Goal: Information Seeking & Learning: Learn about a topic

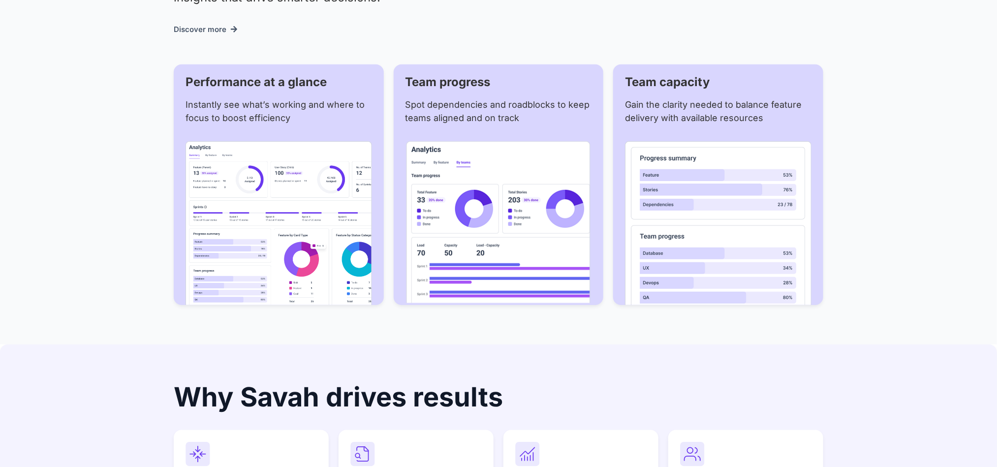
scroll to position [2215, 0]
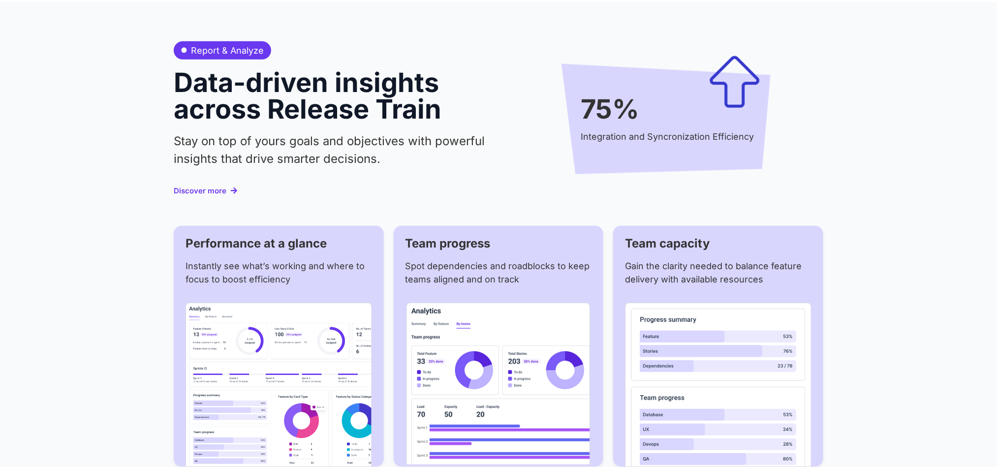
click at [197, 187] on span "Discover more" at bounding box center [200, 190] width 53 height 7
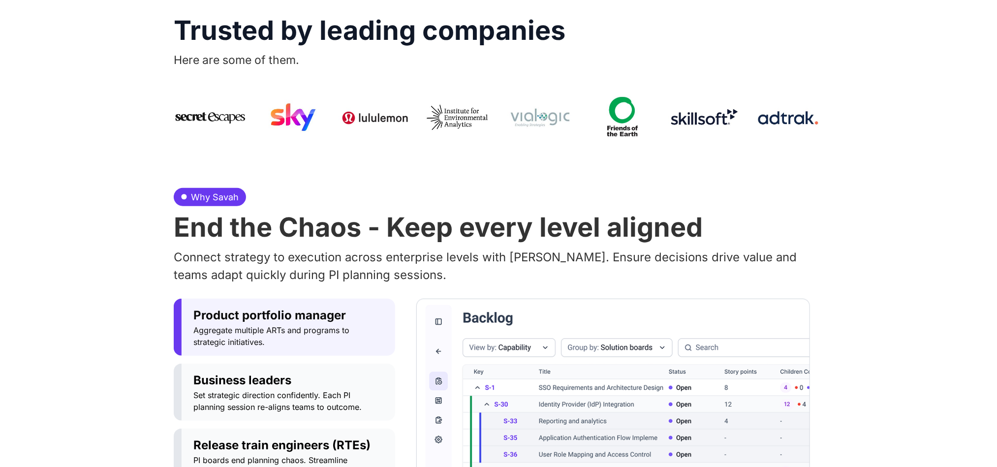
scroll to position [591, 0]
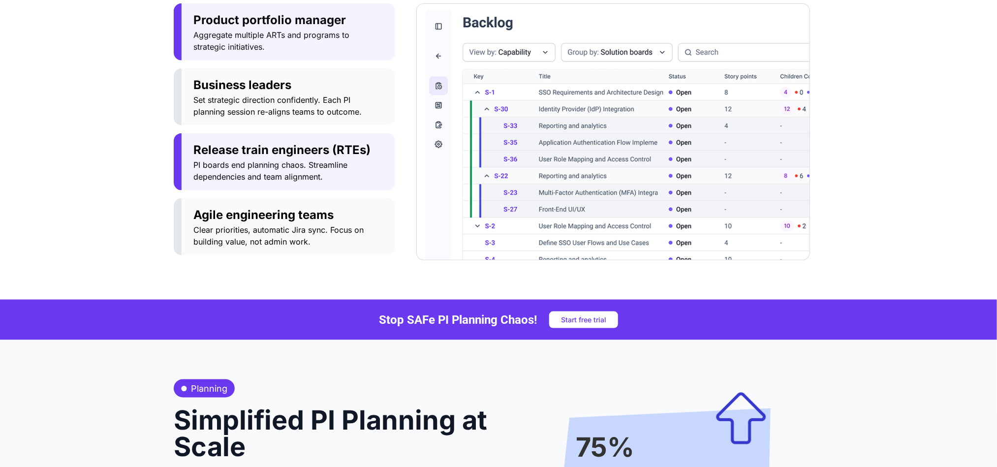
click at [269, 157] on span "Release train engineers (RTEs)" at bounding box center [288, 150] width 190 height 18
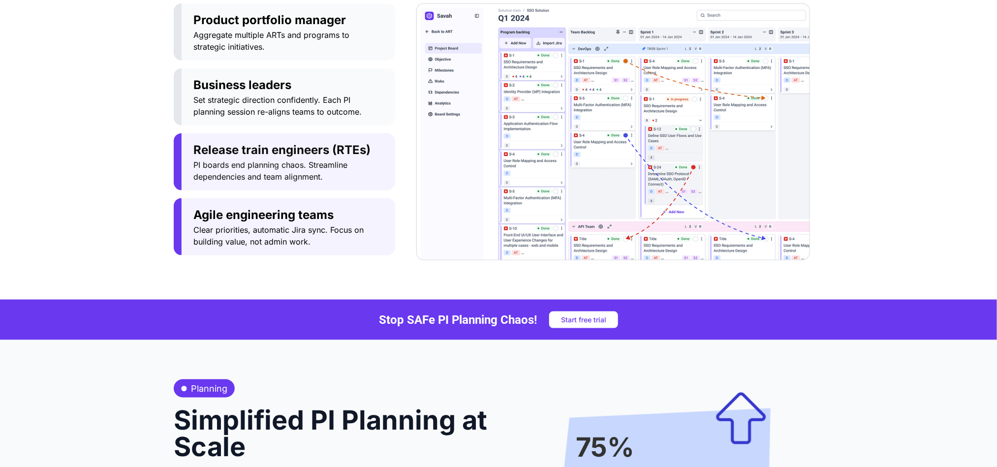
click at [270, 211] on span "Agile engineering teams" at bounding box center [288, 215] width 190 height 18
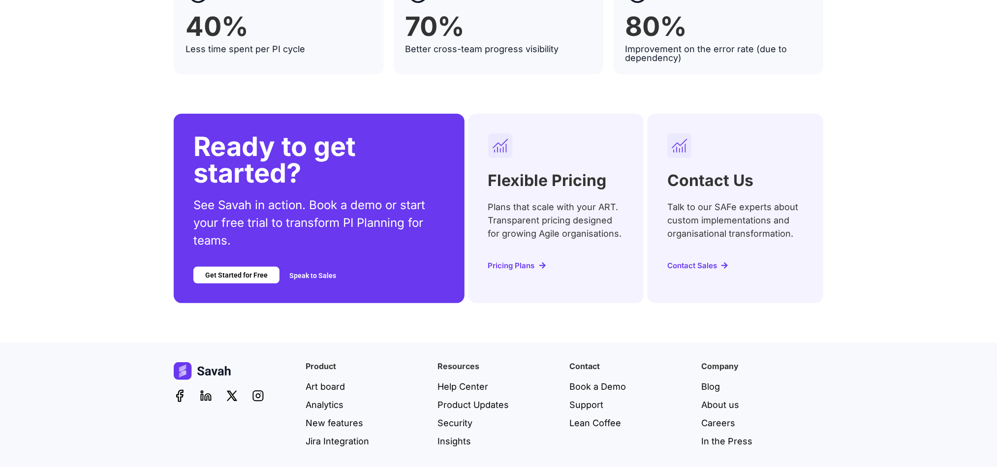
scroll to position [3999, 0]
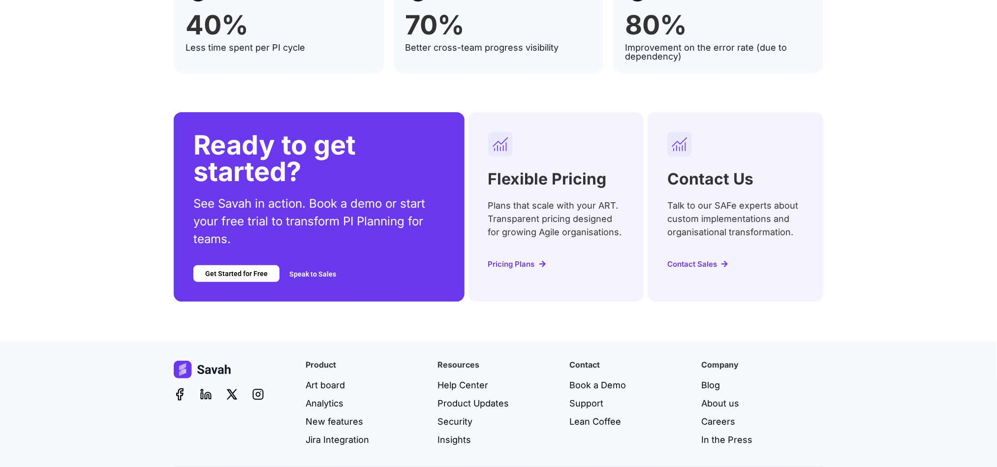
click at [521, 260] on span "Pricing Plans" at bounding box center [511, 263] width 47 height 7
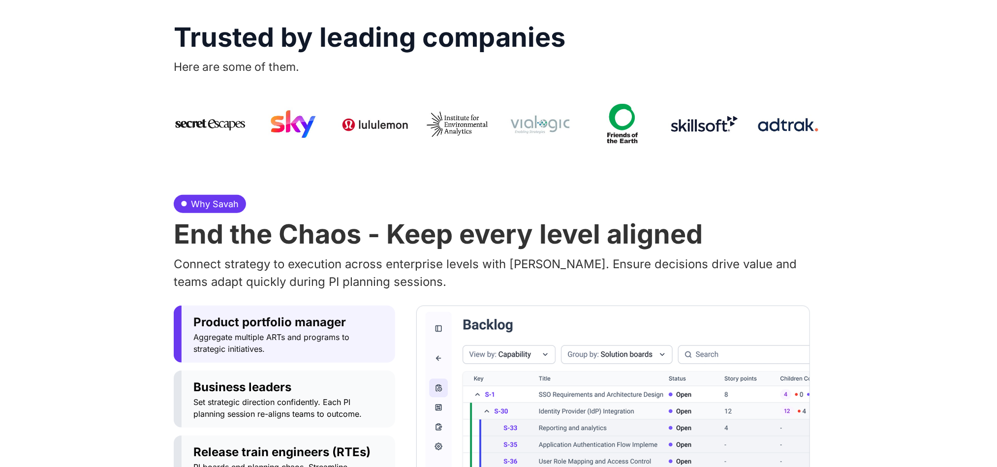
scroll to position [297, 0]
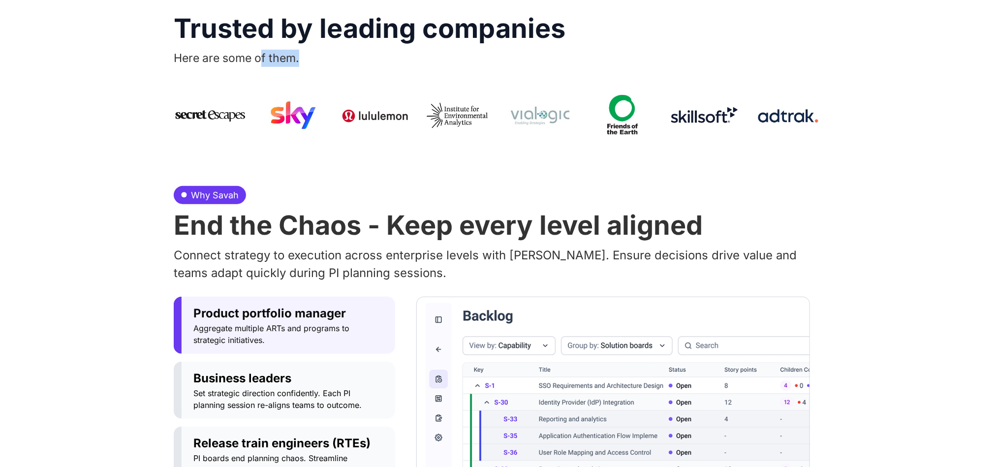
drag, startPoint x: 263, startPoint y: 64, endPoint x: 321, endPoint y: 69, distance: 58.3
click at [312, 64] on p "Here are some of them." at bounding box center [499, 58] width 650 height 17
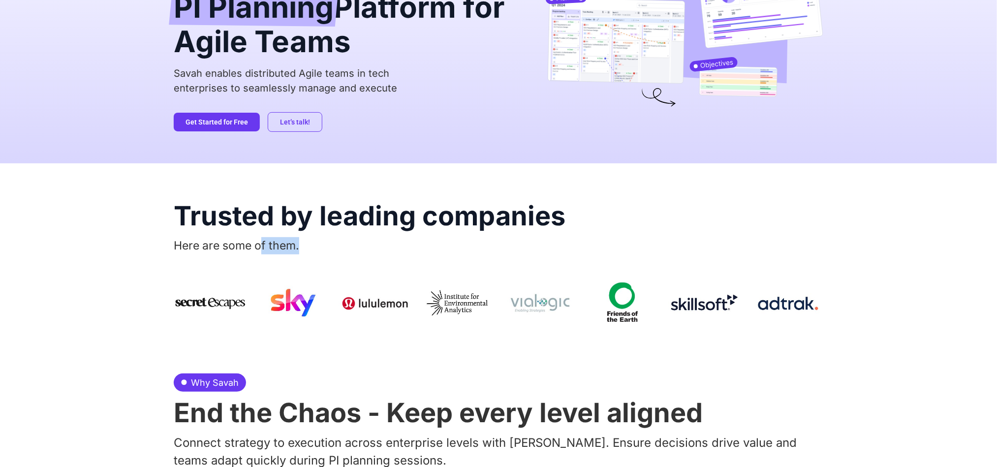
scroll to position [76, 0]
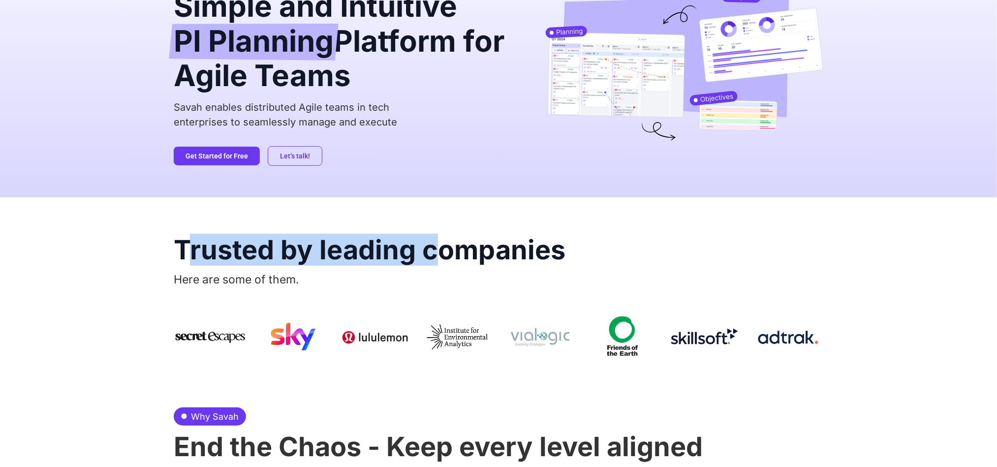
drag, startPoint x: 191, startPoint y: 254, endPoint x: 432, endPoint y: 255, distance: 241.2
click at [432, 255] on h2 "Trusted by leading companies" at bounding box center [499, 250] width 650 height 27
click at [226, 253] on h2 "Trusted by leading companies" at bounding box center [499, 250] width 650 height 27
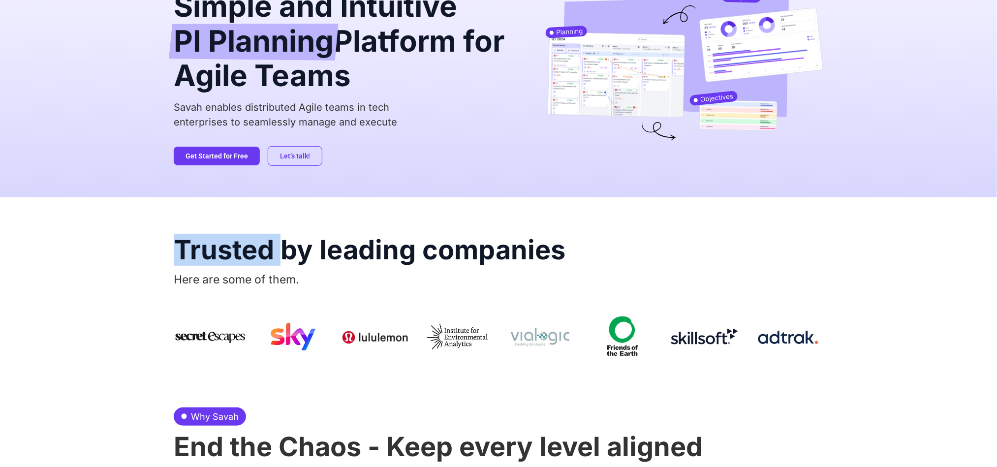
click at [226, 253] on h2 "Trusted by leading companies" at bounding box center [499, 250] width 650 height 27
drag, startPoint x: 205, startPoint y: 282, endPoint x: 311, endPoint y: 280, distance: 105.4
click at [311, 280] on p "Here are some of them." at bounding box center [499, 279] width 650 height 17
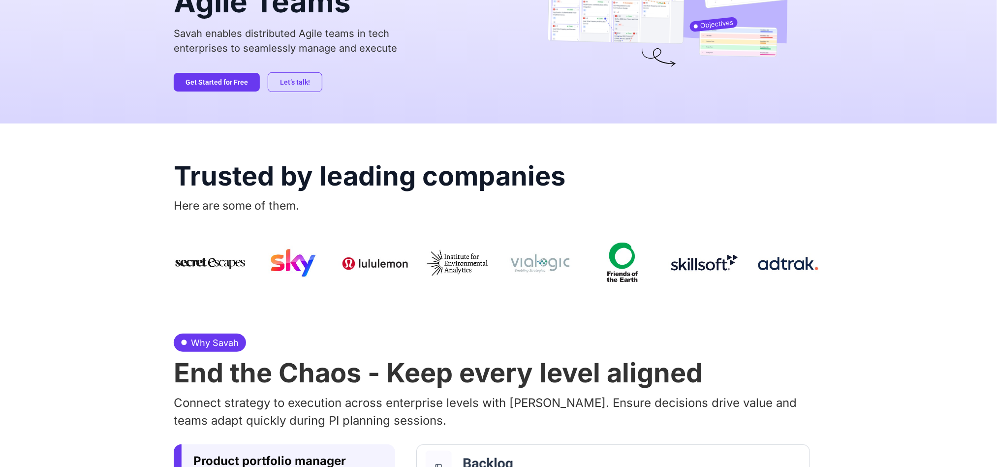
click at [184, 197] on p "Here are some of them." at bounding box center [499, 205] width 650 height 17
click at [194, 210] on span "Here are some of them." at bounding box center [237, 206] width 126 height 14
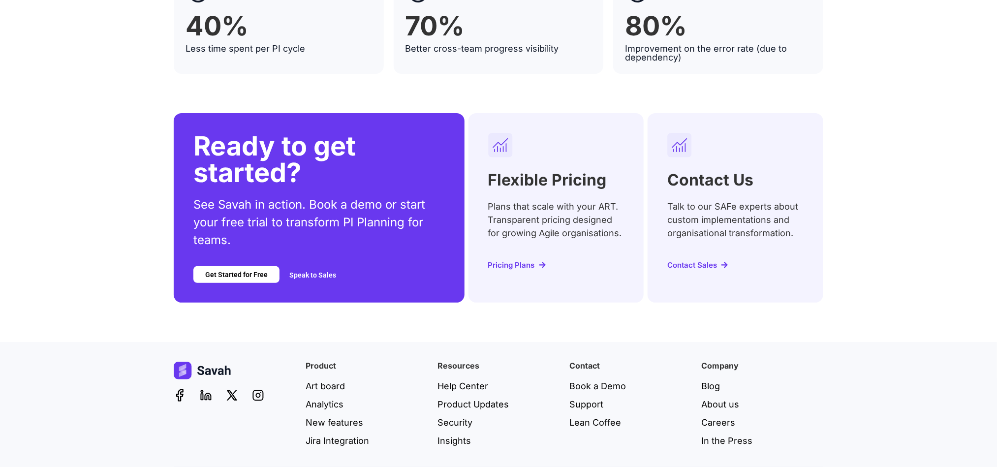
scroll to position [4000, 0]
click at [709, 261] on span "Contact Sales" at bounding box center [693, 264] width 50 height 7
click at [441, 203] on p "See Savah in action. Book a demo or start your free trial to transform PI Plann…" at bounding box center [319, 221] width 252 height 53
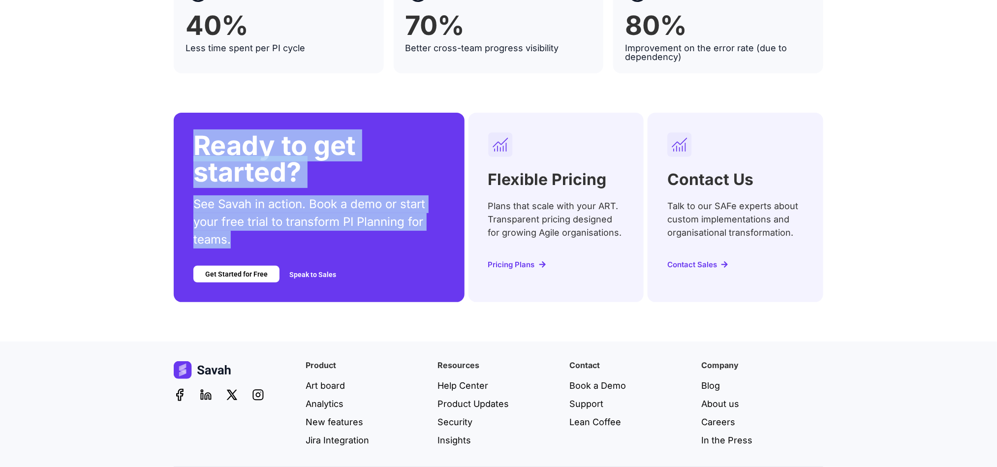
drag, startPoint x: 201, startPoint y: 101, endPoint x: 436, endPoint y: 210, distance: 258.5
click at [436, 210] on div "Ready to get started? See Savah in action. Book a demo or start your free trial…" at bounding box center [319, 207] width 291 height 189
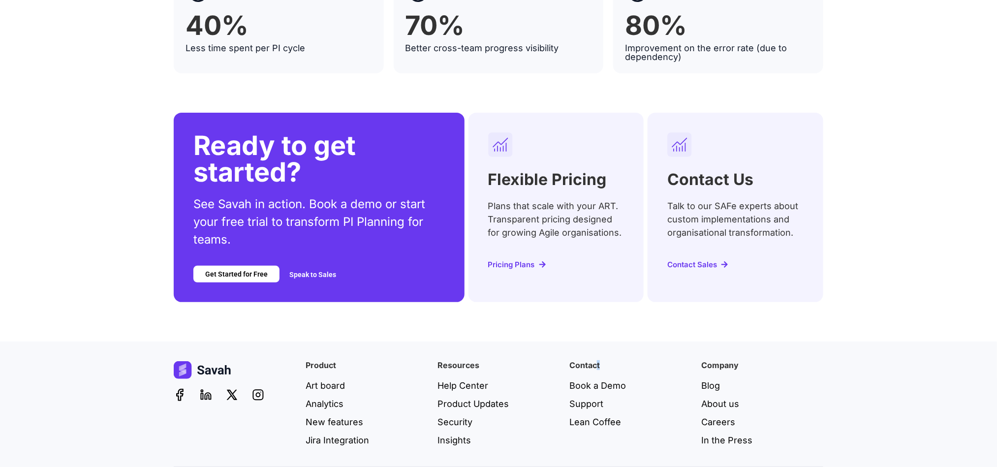
click at [598, 361] on h4 "Contact" at bounding box center [631, 365] width 122 height 8
click at [463, 361] on h4 "Resources" at bounding box center [499, 365] width 122 height 8
click at [503, 172] on h2 "Flexible Pricing" at bounding box center [547, 180] width 119 height 16
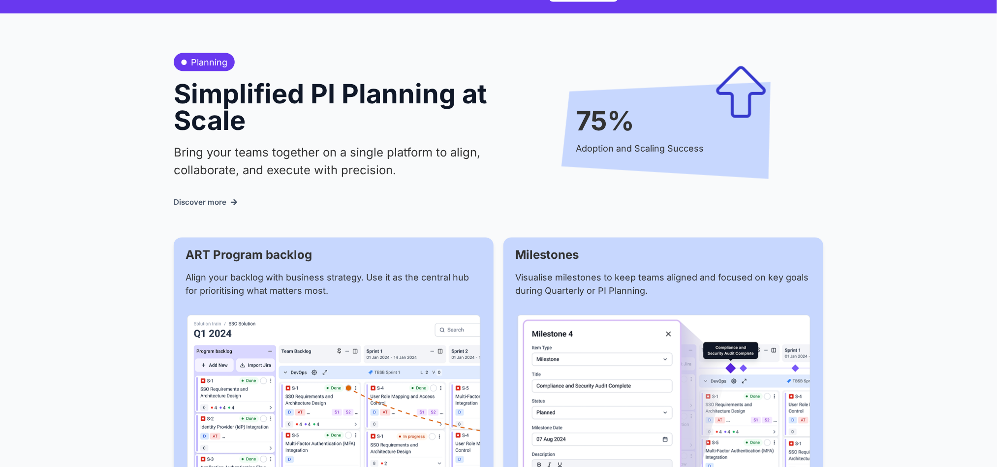
scroll to position [0, 0]
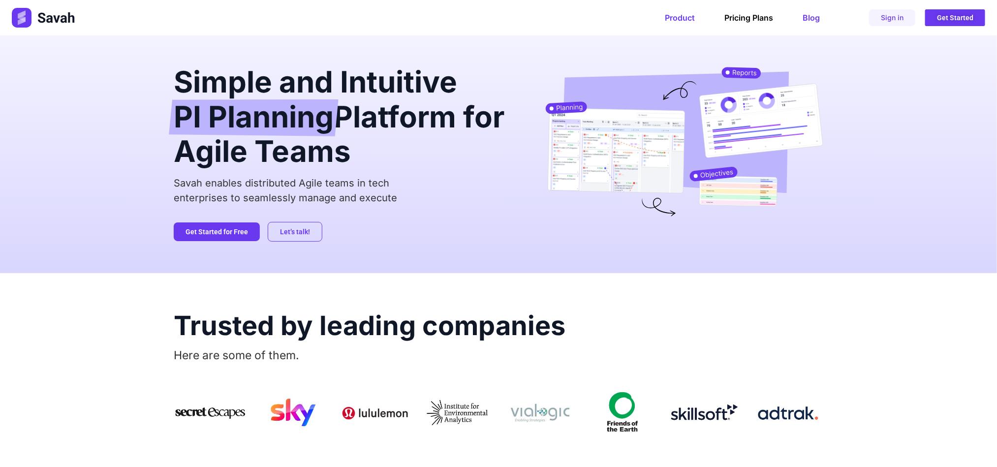
click at [814, 18] on link "Blog" at bounding box center [811, 18] width 17 height 10
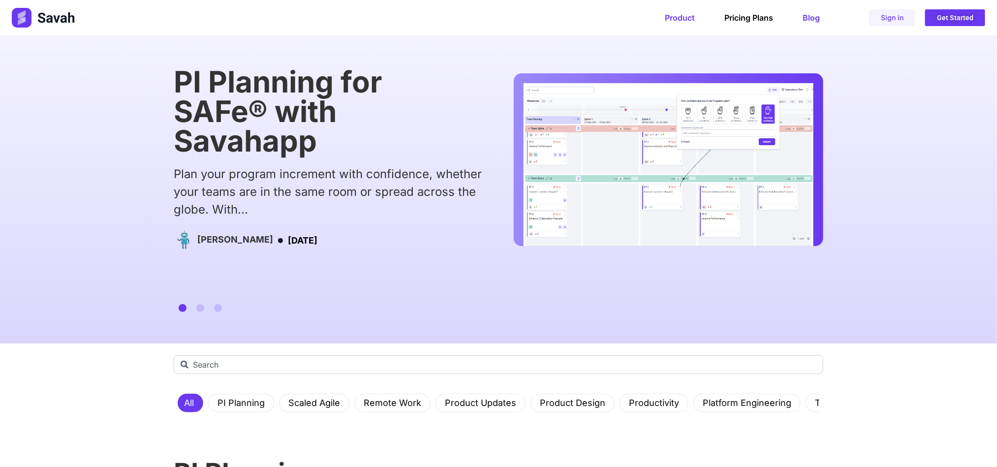
click at [680, 18] on link "Product" at bounding box center [680, 18] width 30 height 10
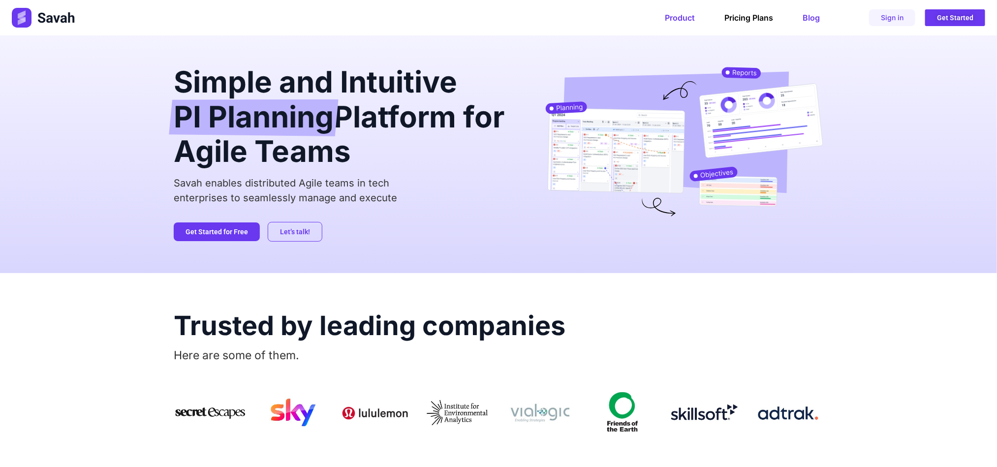
click at [817, 21] on link "Blog" at bounding box center [811, 18] width 17 height 10
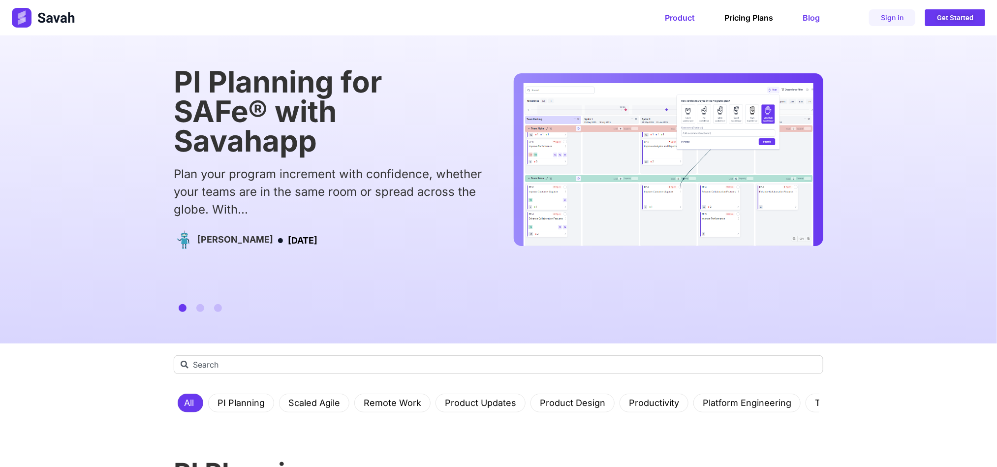
click at [687, 16] on link "Product" at bounding box center [680, 18] width 30 height 10
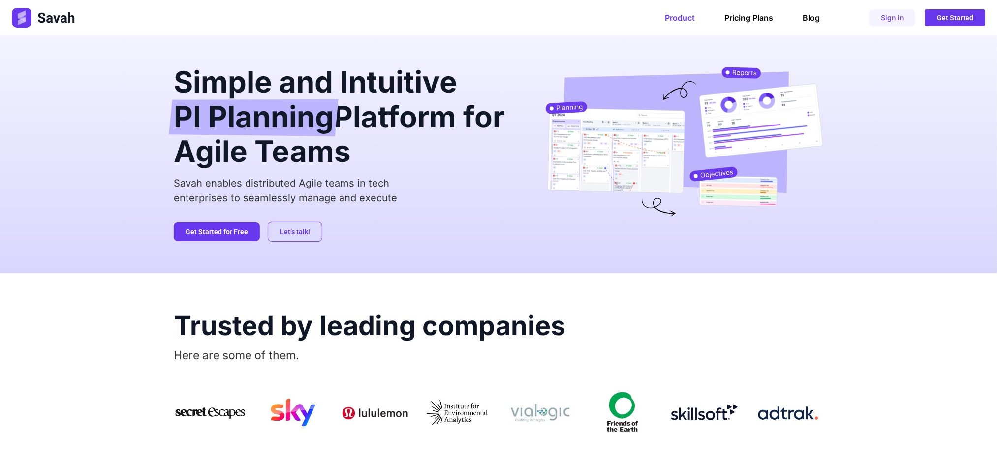
click at [333, 165] on h2 "Simple and Intuitive PI Planning Platform for Agile Teams" at bounding box center [344, 116] width 340 height 99
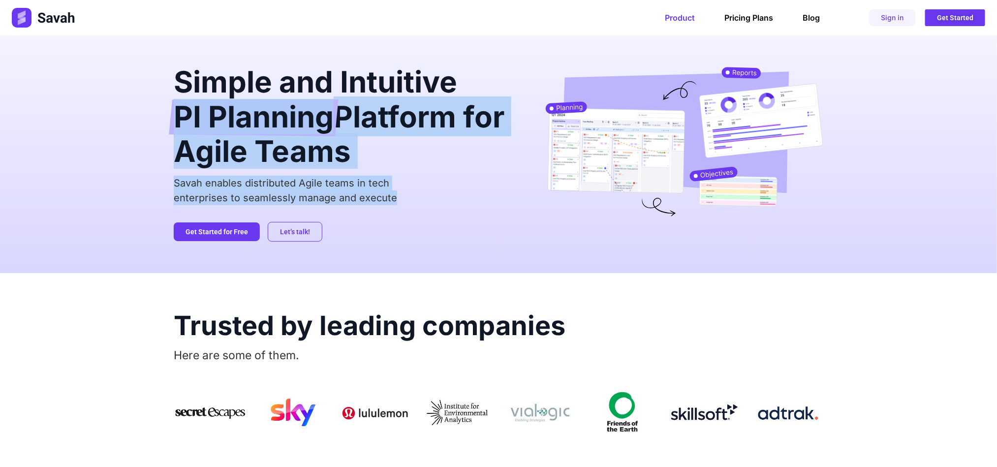
drag, startPoint x: 394, startPoint y: 203, endPoint x: 173, endPoint y: 106, distance: 241.6
click at [174, 110] on div "Simple and Intuitive PI Planning Platform for Agile Teams Savah enables distrib…" at bounding box center [344, 154] width 340 height 175
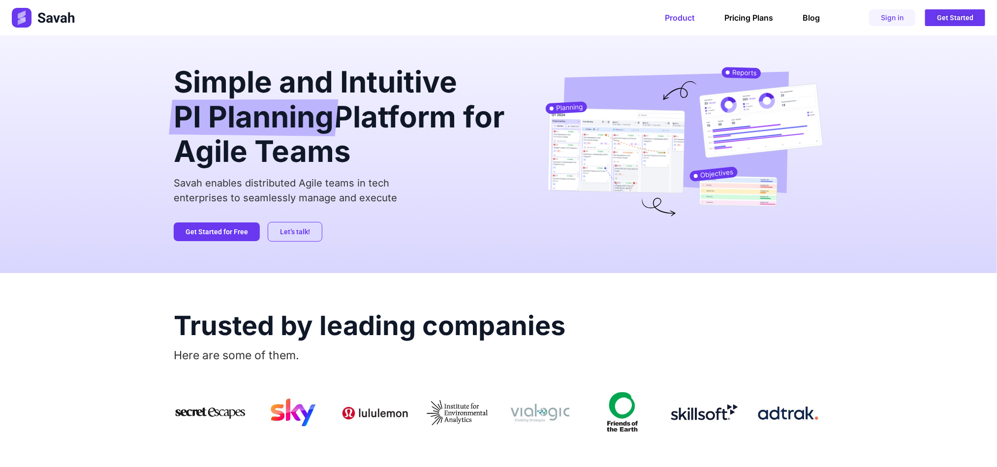
click at [193, 86] on h2 "Simple and Intuitive PI Planning Platform for Agile Teams" at bounding box center [344, 116] width 340 height 99
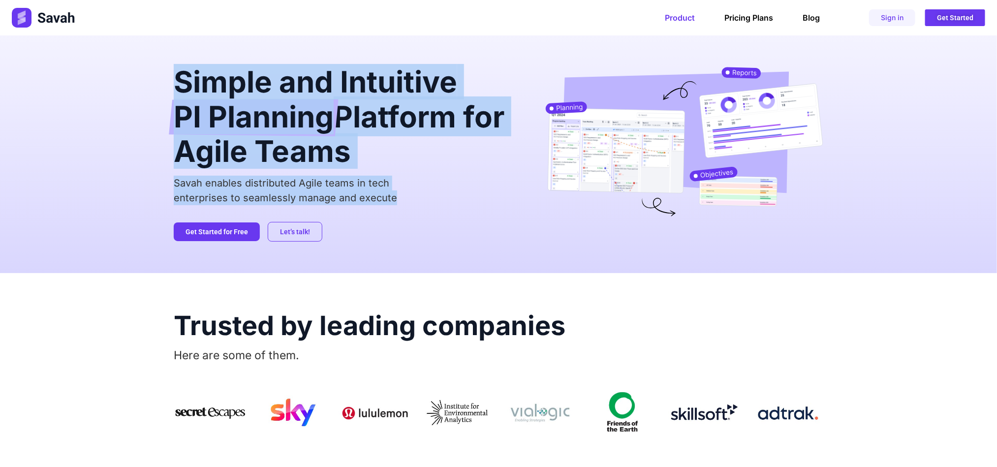
drag, startPoint x: 182, startPoint y: 86, endPoint x: 487, endPoint y: 210, distance: 329.9
click at [443, 207] on div "Simple and Intuitive PI Planning Platform for Agile Teams Savah enables distrib…" at bounding box center [344, 154] width 340 height 175
click at [632, 151] on img at bounding box center [684, 142] width 278 height 151
click at [634, 151] on img at bounding box center [684, 142] width 278 height 151
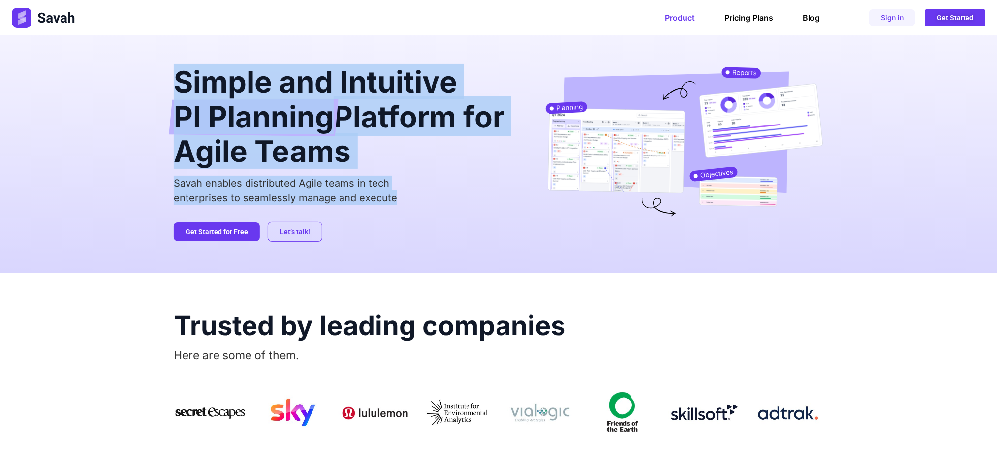
click at [569, 109] on img at bounding box center [684, 142] width 278 height 151
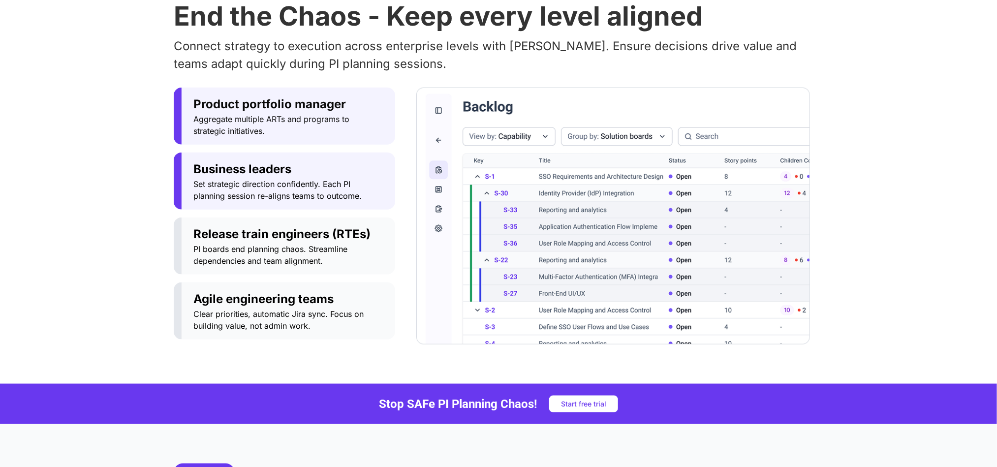
scroll to position [665, 0]
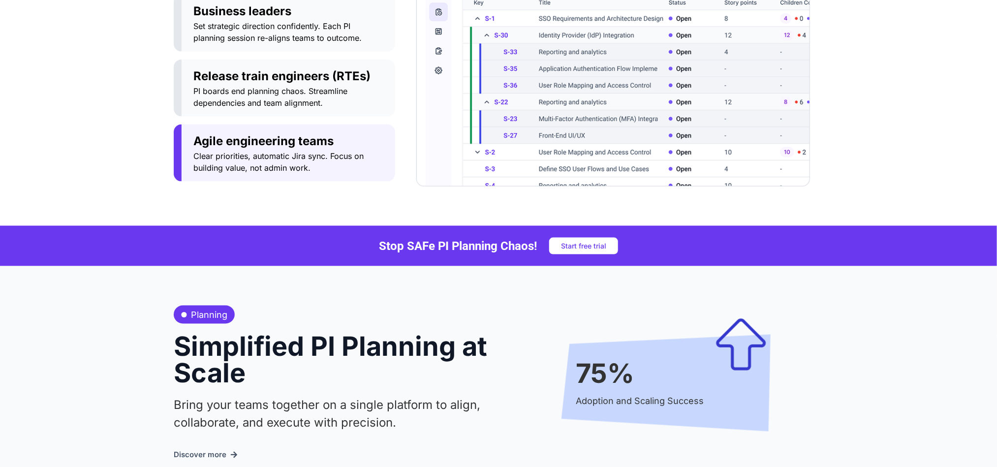
click at [252, 154] on span "Clear priorities, automatic Jira sync. Focus on building value, not admin work." at bounding box center [288, 162] width 190 height 24
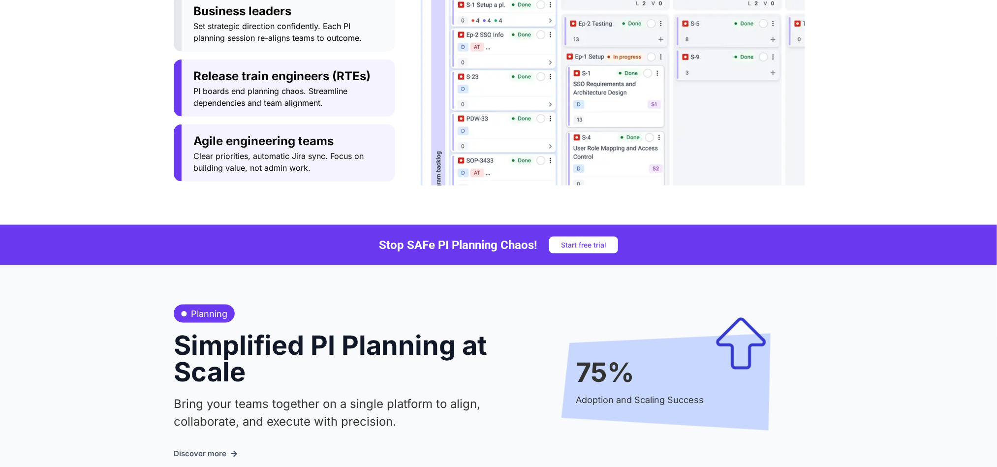
click at [263, 110] on button "Release train engineers (RTEs) PI boards end planning chaos. Streamline depende…" at bounding box center [285, 88] width 222 height 57
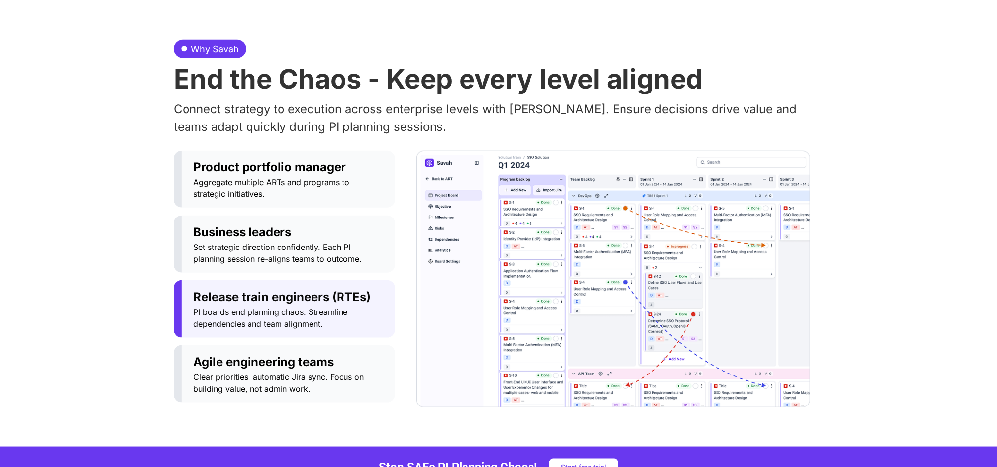
scroll to position [443, 0]
click at [259, 175] on span "Product portfolio manager" at bounding box center [288, 168] width 190 height 18
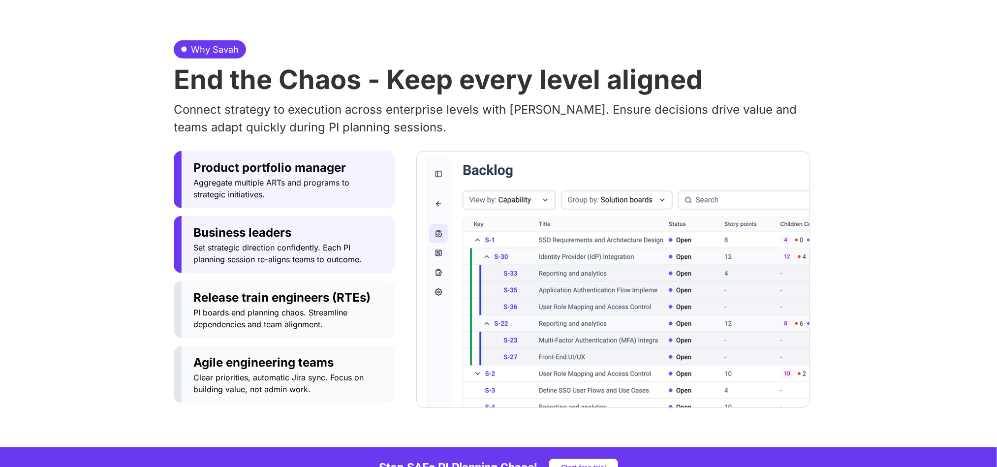
click at [261, 231] on span "Business leaders" at bounding box center [288, 233] width 190 height 18
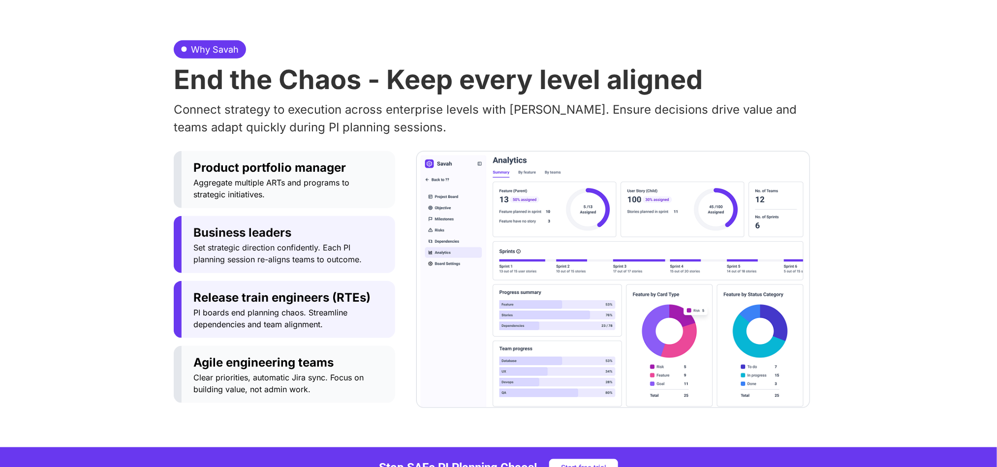
click at [267, 294] on span "Release train engineers (RTEs)" at bounding box center [288, 298] width 190 height 18
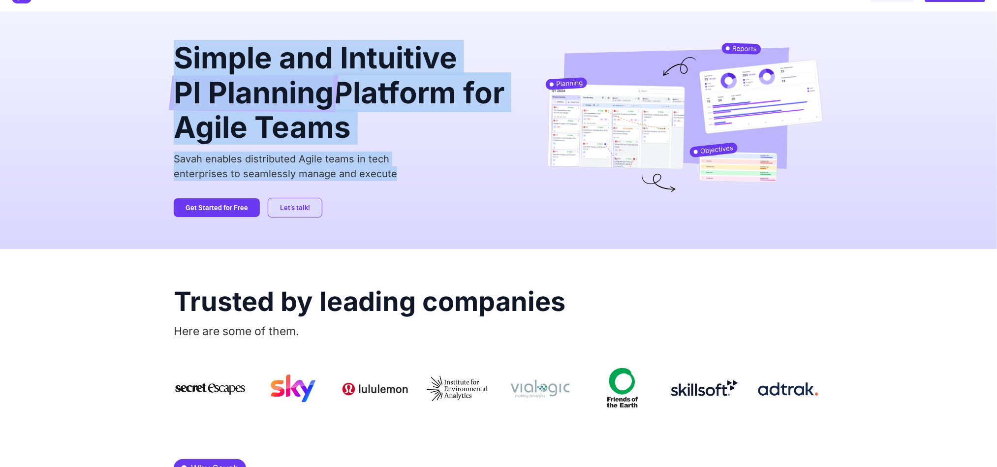
scroll to position [0, 0]
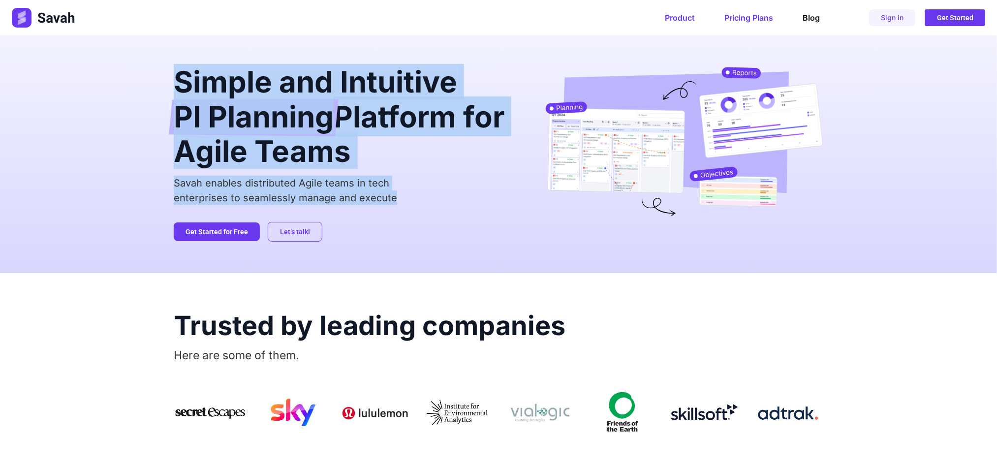
click at [749, 18] on link "Pricing Plans" at bounding box center [749, 18] width 49 height 10
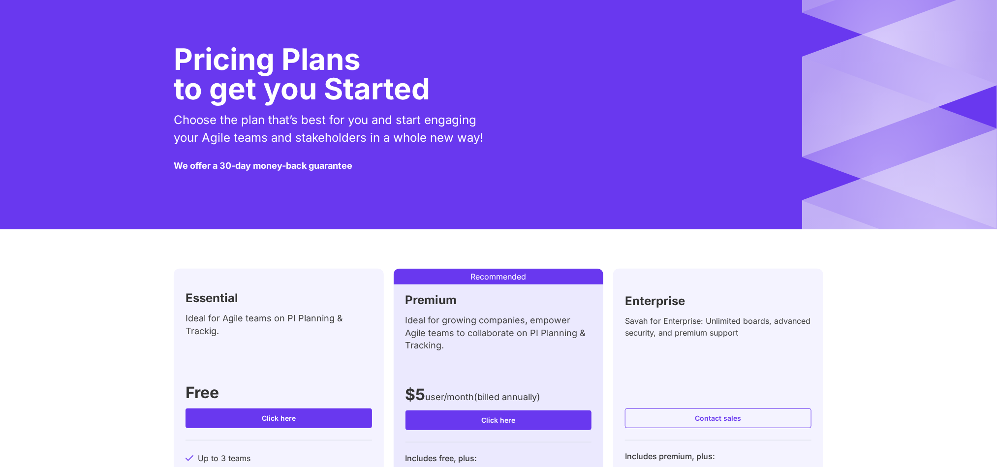
scroll to position [148, 0]
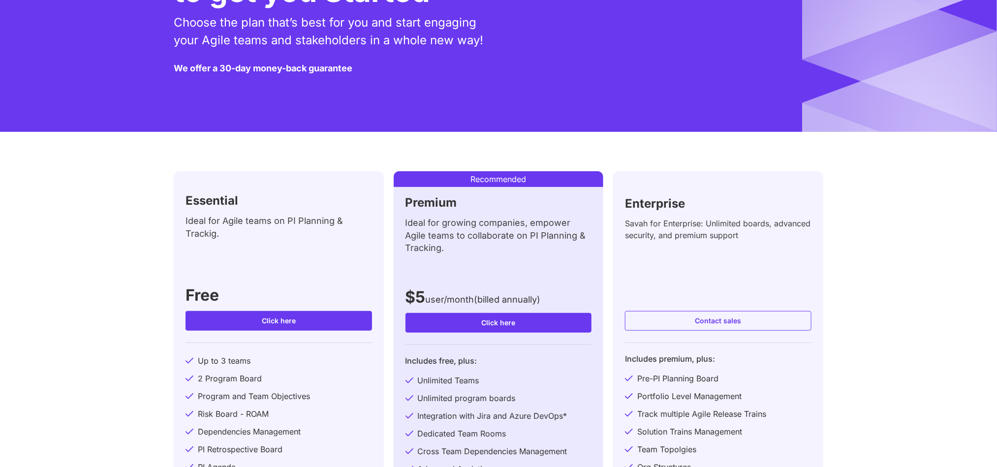
click at [488, 324] on span "Click here" at bounding box center [498, 322] width 34 height 7
click at [278, 325] on link "Click here" at bounding box center [279, 321] width 187 height 20
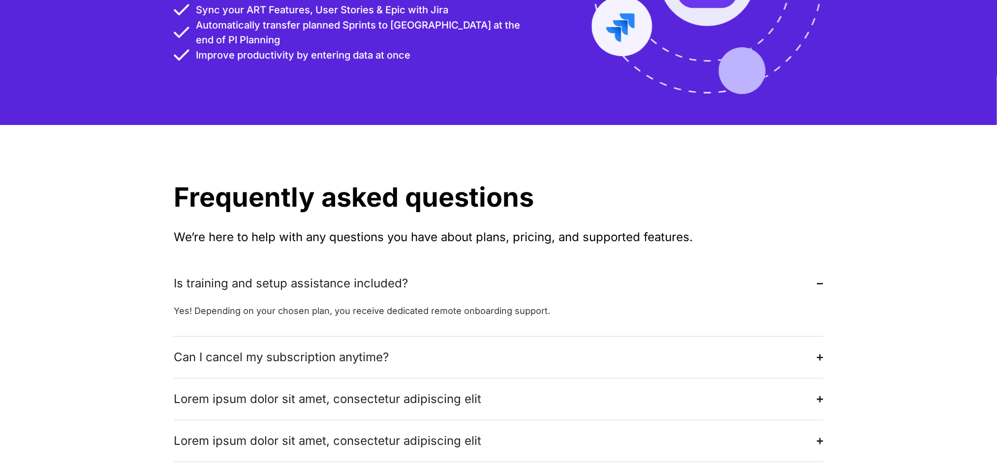
scroll to position [2141, 0]
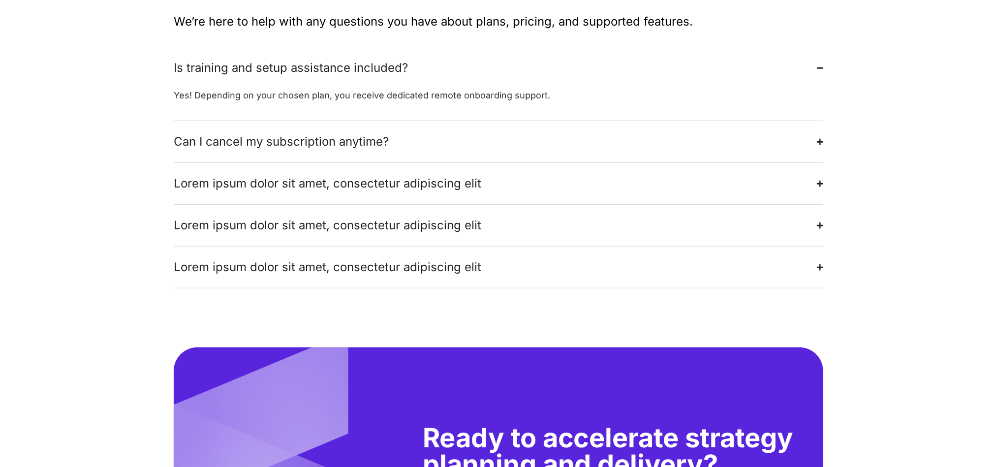
click at [309, 175] on div "Lorem ipsum dolor sit amet, consectetur adipiscing elit" at bounding box center [328, 184] width 308 height 18
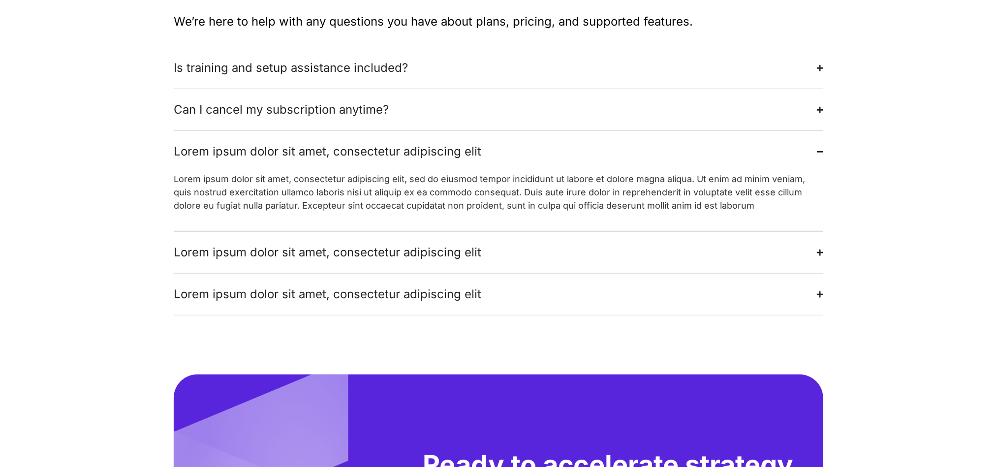
click at [306, 255] on summary "Lorem ipsum dolor sit amet, consectetur adipiscing elit" at bounding box center [499, 252] width 650 height 41
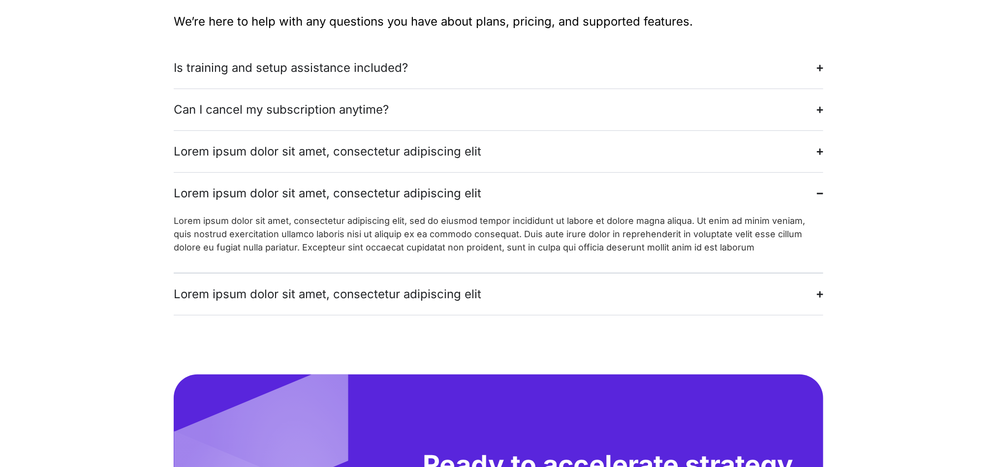
click at [306, 286] on div "Lorem ipsum dolor sit amet, consectetur adipiscing elit" at bounding box center [328, 295] width 308 height 18
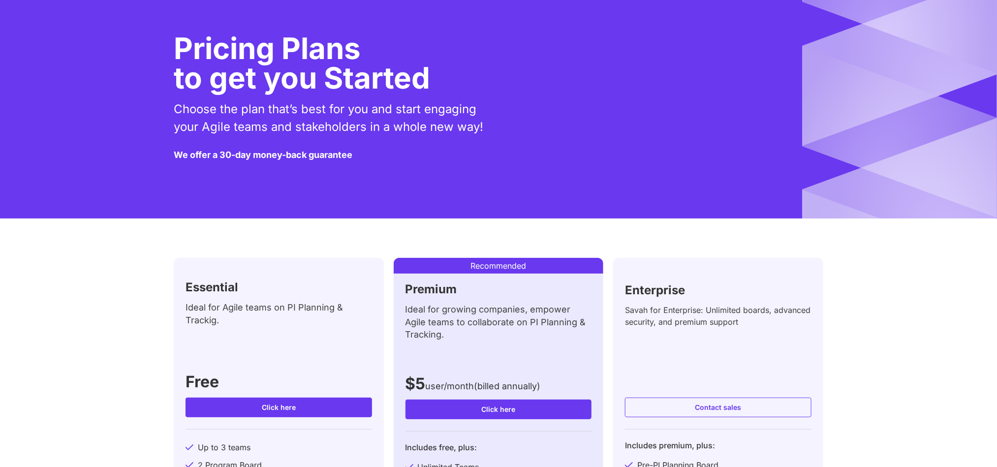
scroll to position [0, 0]
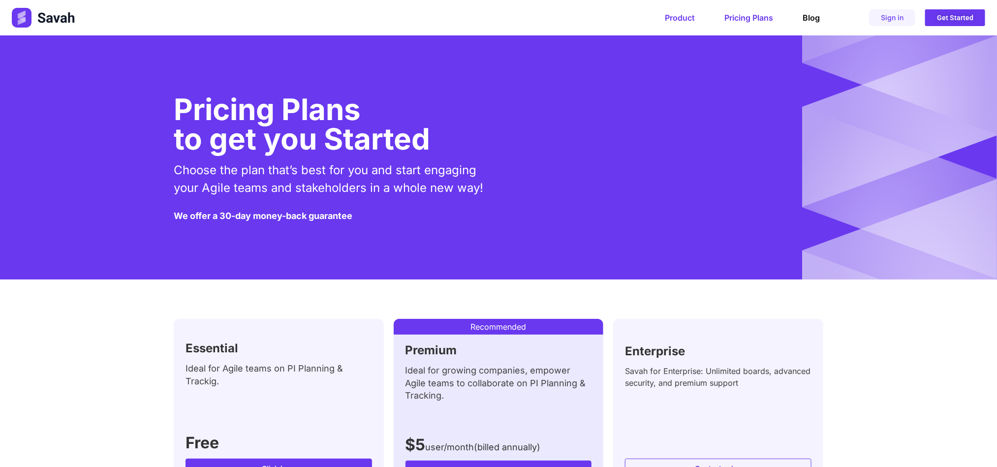
click at [670, 15] on link "Product" at bounding box center [680, 18] width 30 height 10
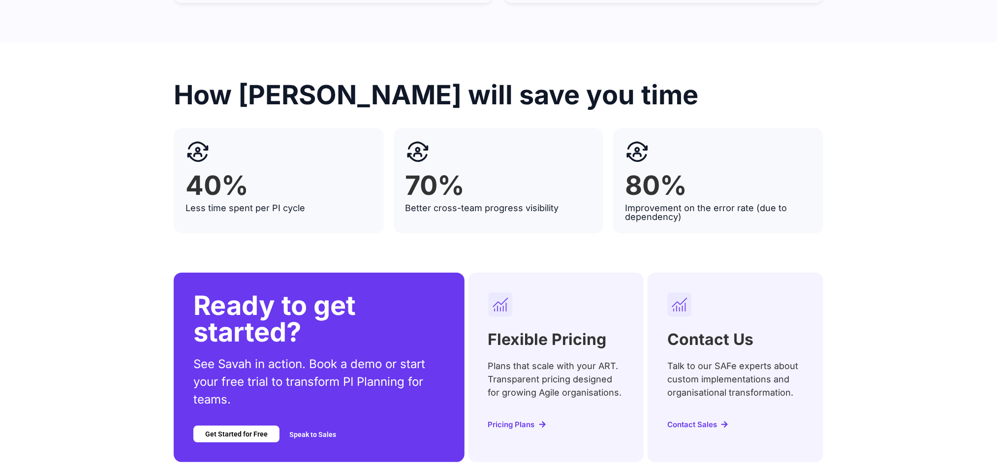
scroll to position [4000, 0]
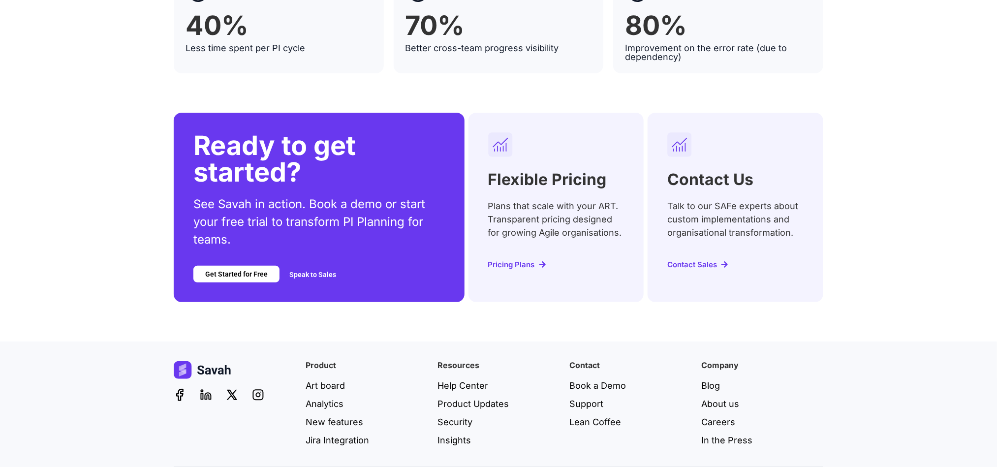
drag, startPoint x: 709, startPoint y: 439, endPoint x: 842, endPoint y: 445, distance: 133.0
click at [833, 444] on div "Product Art board Analytics New features Jira Integration Resources Help Center…" at bounding box center [498, 426] width 997 height 168
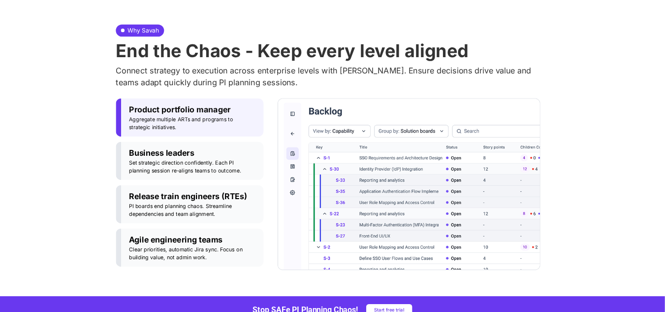
scroll to position [0, 0]
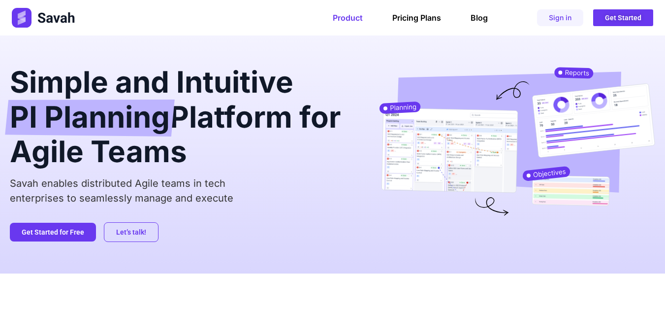
click at [283, 175] on div "Simple and Intuitive PI Planning Platform for Agile Teams Savah enables distrib…" at bounding box center [179, 154] width 338 height 175
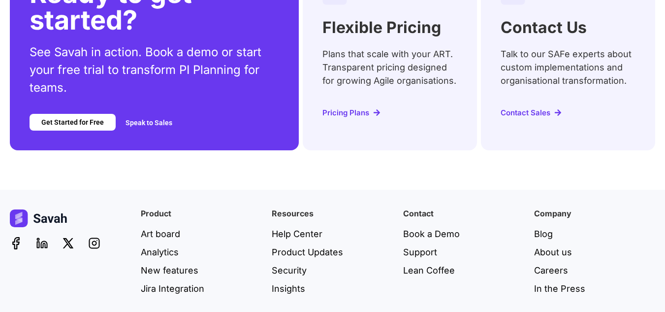
scroll to position [4151, 0]
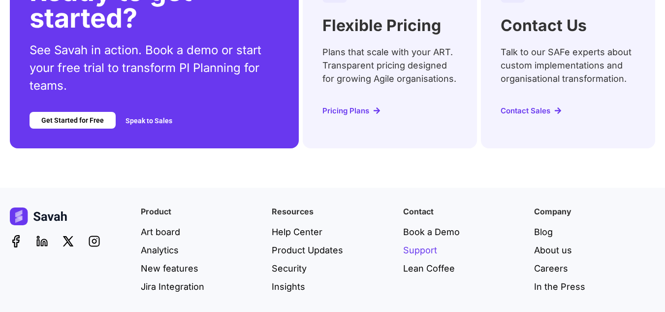
click at [422, 243] on span "Support" at bounding box center [420, 249] width 34 height 13
